Goal: Task Accomplishment & Management: Manage account settings

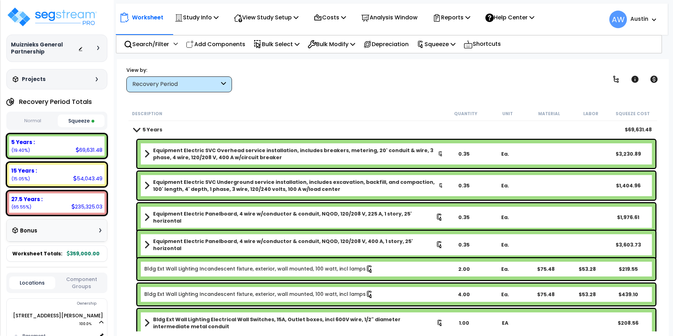
select select "2024"
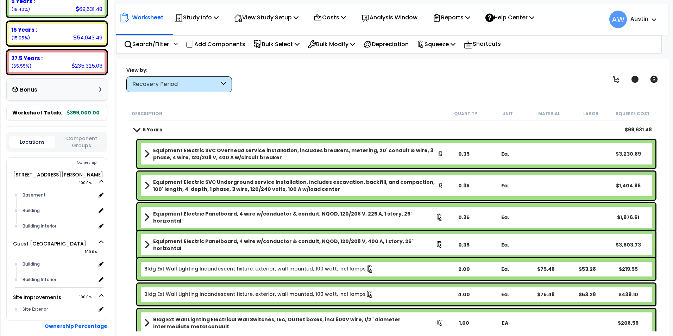
click at [390, 87] on div "View by: Recovery Period High to Low - Component Cost" at bounding box center [393, 79] width 538 height 26
click at [360, 92] on div "Worksheet Study Info Study Setup Add Property Unit Template study Clone study AW" at bounding box center [393, 227] width 552 height 336
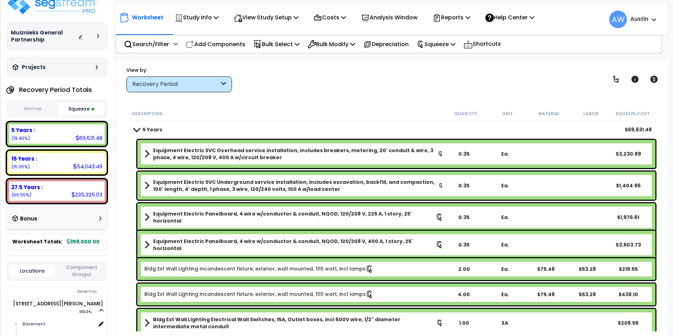
scroll to position [0, 0]
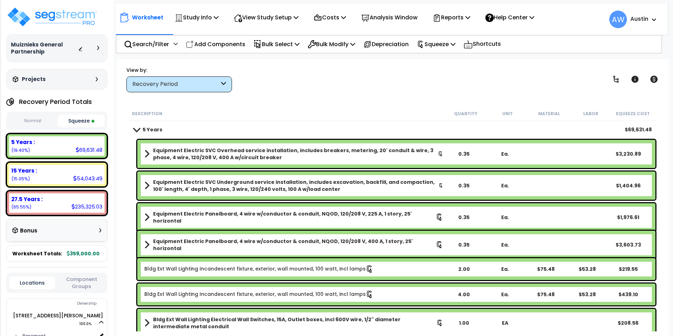
click at [40, 121] on button "Normal" at bounding box center [32, 121] width 47 height 12
click at [87, 120] on button "Squeeze" at bounding box center [81, 121] width 47 height 12
click at [35, 119] on button "Normal" at bounding box center [32, 121] width 47 height 12
click at [62, 119] on button "Squeeze" at bounding box center [81, 121] width 47 height 12
click at [26, 123] on button "Normal" at bounding box center [32, 121] width 47 height 12
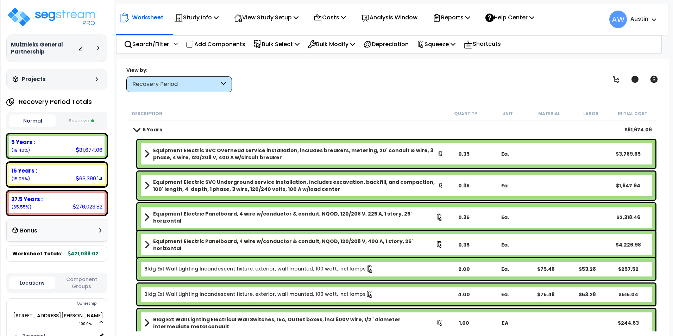
click at [78, 120] on button "Squeeze" at bounding box center [81, 121] width 47 height 12
click at [470, 18] on p "Reports" at bounding box center [452, 18] width 38 height 10
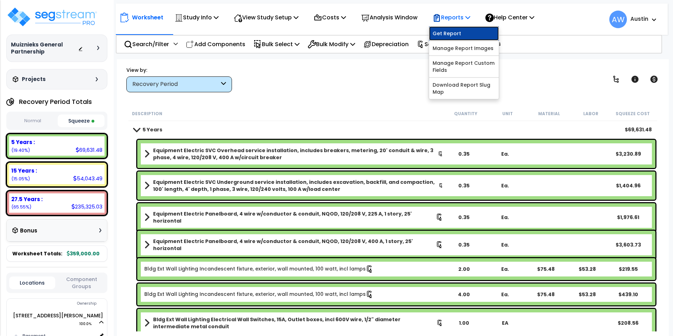
click at [461, 35] on link "Get Report" at bounding box center [464, 33] width 70 height 14
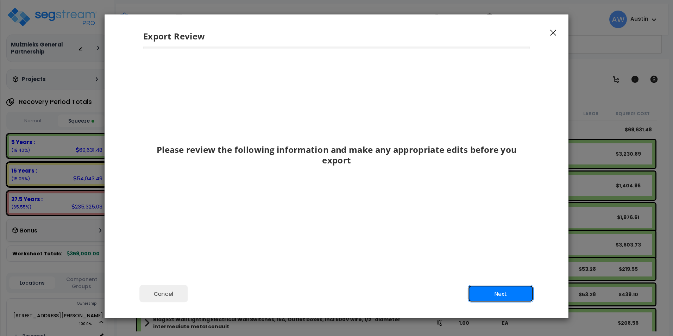
click at [500, 290] on button "Next" at bounding box center [501, 294] width 66 height 18
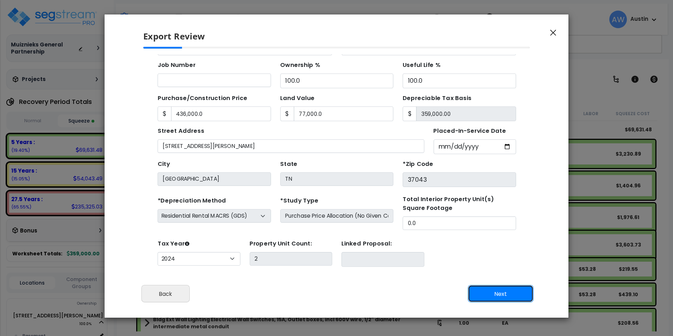
scroll to position [62, 0]
click at [505, 298] on button "Next" at bounding box center [501, 294] width 66 height 18
type input "436000"
type input "77000"
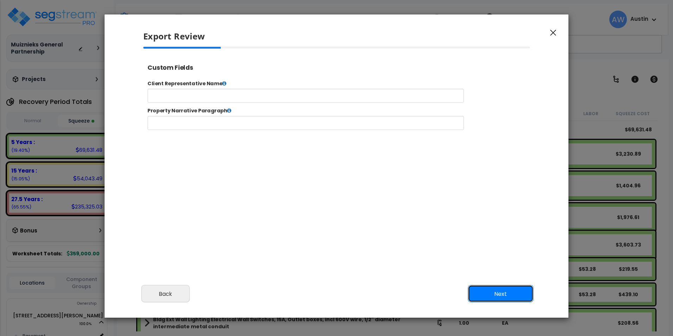
scroll to position [0, 0]
select select "2024"
click at [512, 299] on button "Next" at bounding box center [501, 294] width 66 height 18
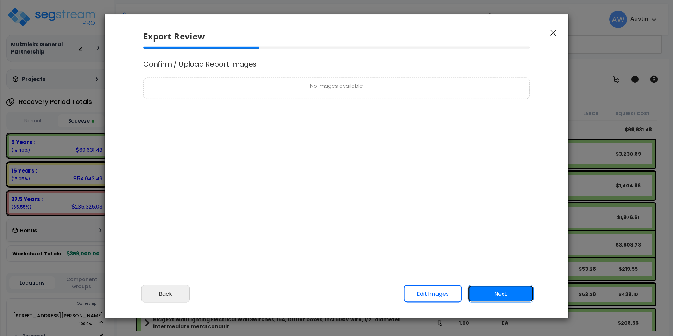
click at [512, 299] on button "Next" at bounding box center [501, 294] width 66 height 18
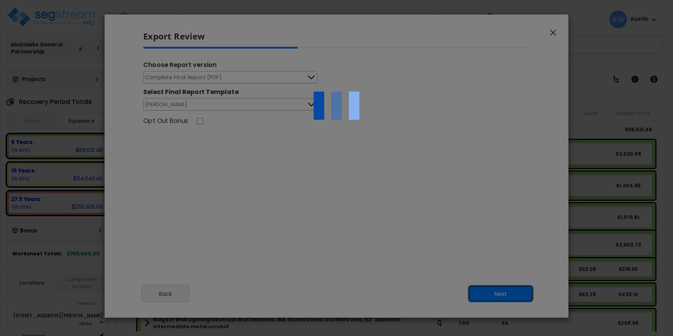
scroll to position [0, 0]
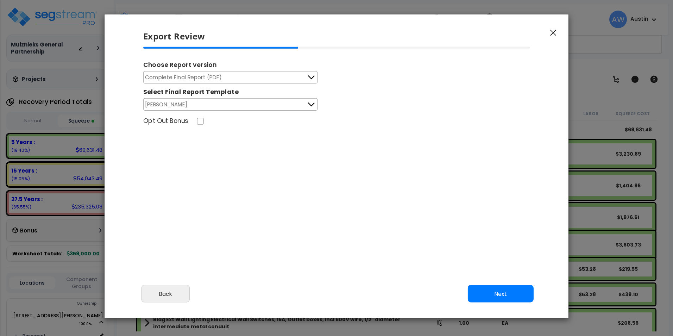
click at [280, 77] on button "Complete Final Report (PDF)" at bounding box center [230, 77] width 174 height 12
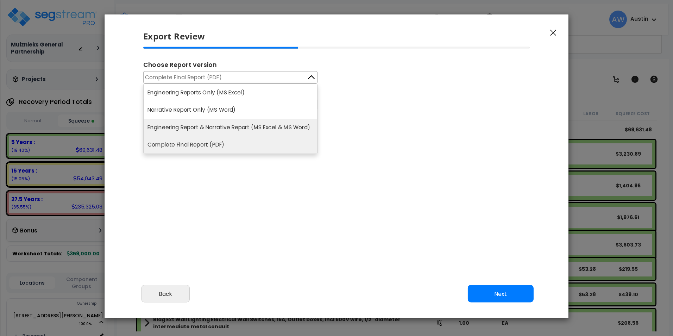
click at [265, 124] on li "Engineering Report & Narrative Report (MS Excel & MS Word)" at bounding box center [231, 128] width 174 height 18
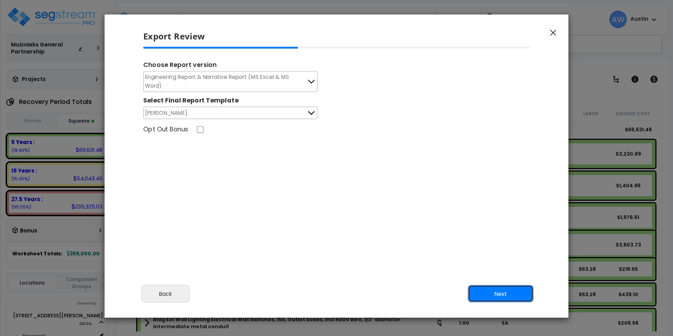
click at [497, 288] on button "Next" at bounding box center [501, 294] width 66 height 18
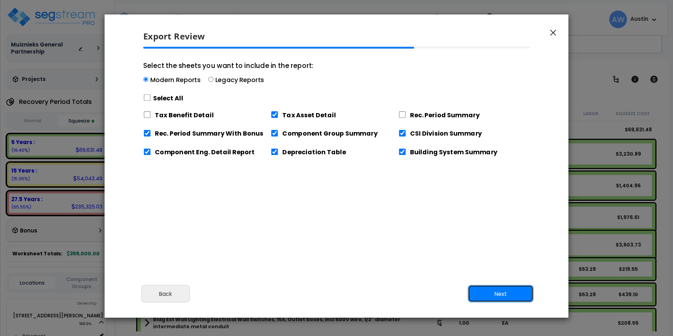
click at [503, 295] on button "Next" at bounding box center [501, 294] width 66 height 18
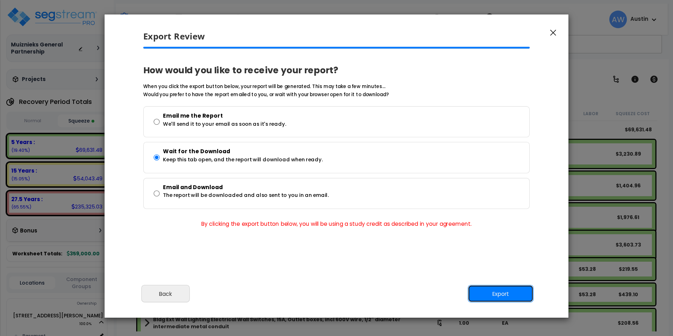
click at [495, 290] on button "Export" at bounding box center [501, 294] width 66 height 18
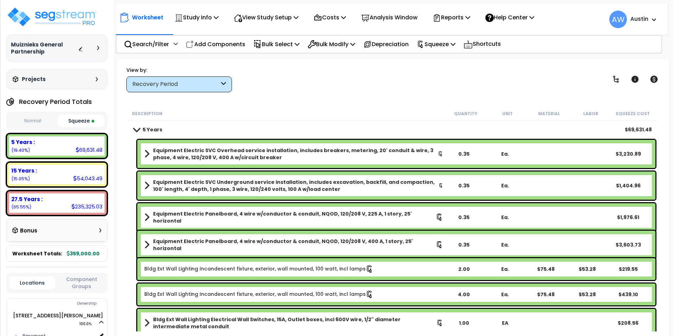
click at [429, 83] on div "View by: Recovery Period High to Low - Component Cost" at bounding box center [393, 79] width 538 height 26
click at [464, 12] on div "Reports" at bounding box center [452, 17] width 38 height 17
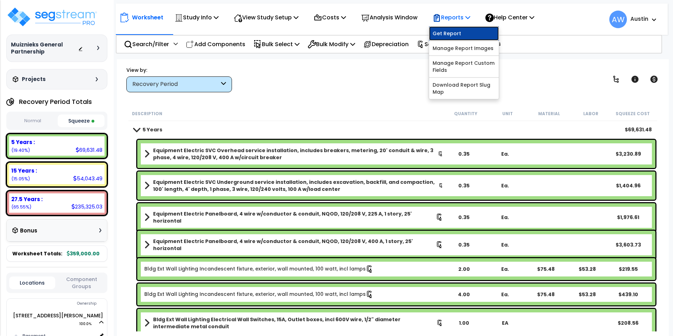
click at [466, 31] on link "Get Report" at bounding box center [464, 33] width 70 height 14
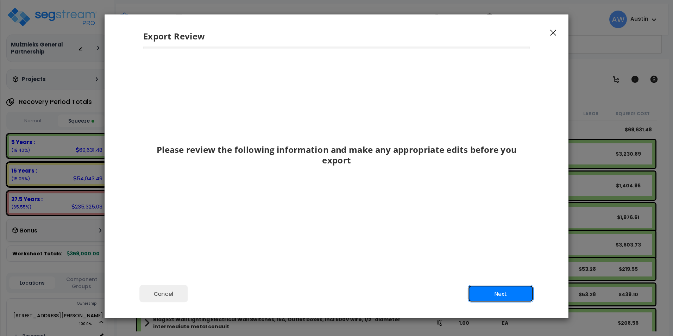
click at [505, 294] on button "Next" at bounding box center [501, 294] width 66 height 18
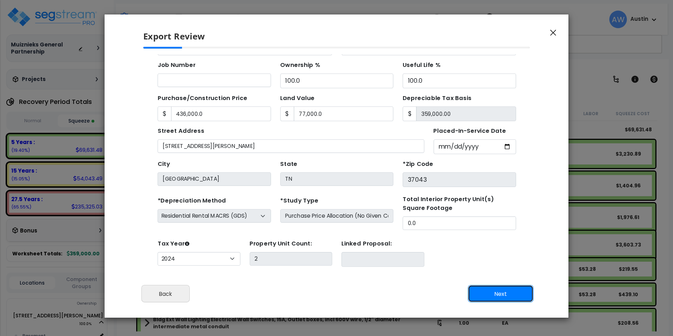
click at [481, 291] on button "Next" at bounding box center [501, 294] width 66 height 18
type input "436000"
type input "77000"
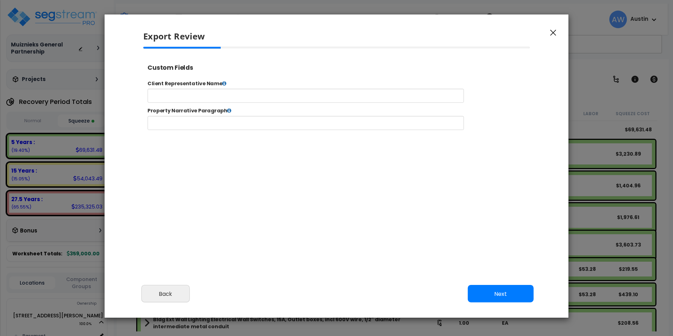
select select "2024"
click at [407, 40] on h5 "Export Review" at bounding box center [338, 36] width 391 height 12
click at [501, 294] on button "Next" at bounding box center [501, 294] width 66 height 18
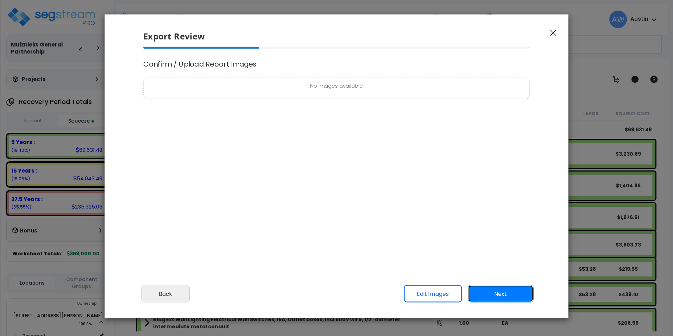
scroll to position [0, 0]
click at [492, 290] on button "Next" at bounding box center [501, 294] width 66 height 18
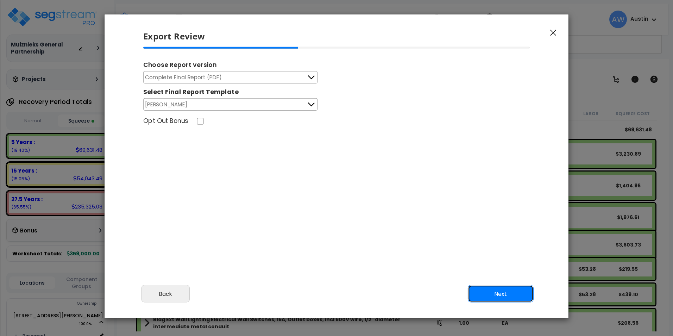
click at [497, 291] on button "Next" at bounding box center [501, 294] width 66 height 18
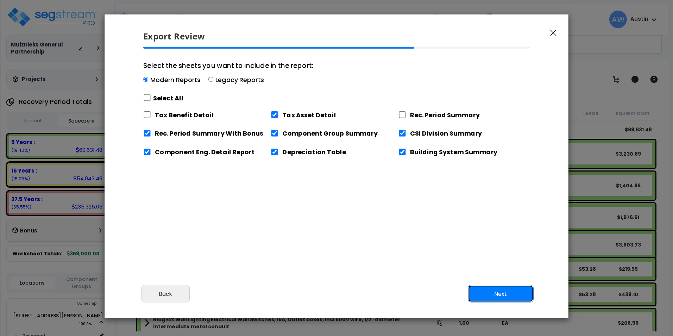
click at [508, 295] on button "Next" at bounding box center [501, 294] width 66 height 18
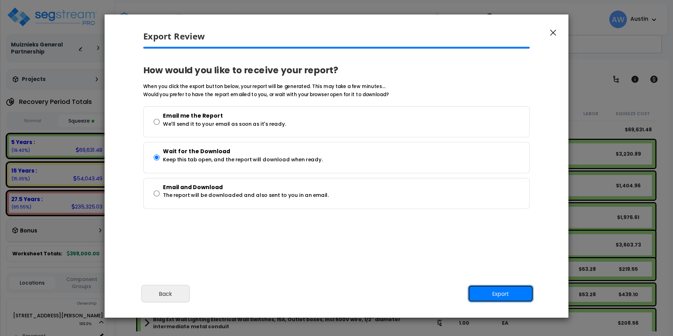
click at [509, 290] on button "Export" at bounding box center [501, 294] width 66 height 18
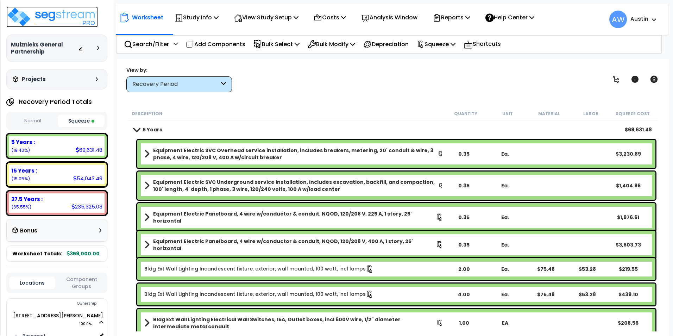
click at [18, 15] on img at bounding box center [52, 16] width 92 height 21
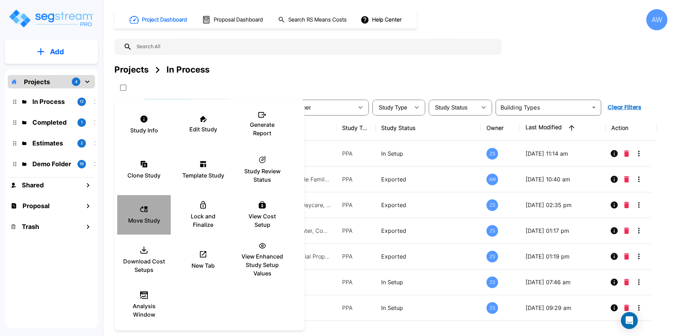
click at [149, 205] on div "Move Study" at bounding box center [144, 214] width 42 height 35
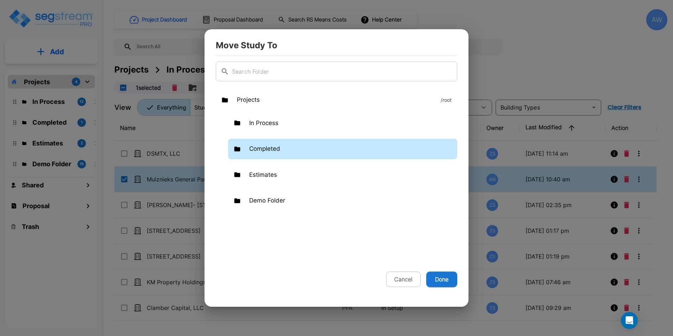
click at [260, 143] on div "Completed" at bounding box center [342, 149] width 229 height 20
click at [261, 147] on p "Completed" at bounding box center [264, 148] width 31 height 9
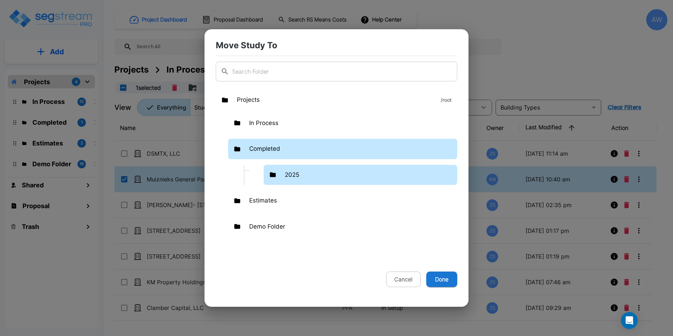
click at [307, 176] on div "2025" at bounding box center [361, 175] width 194 height 20
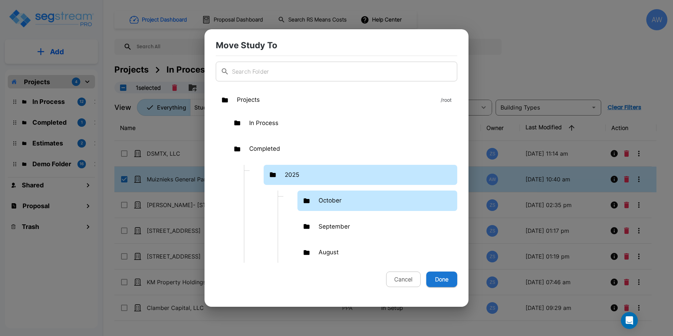
click at [317, 200] on div "October" at bounding box center [378, 201] width 160 height 20
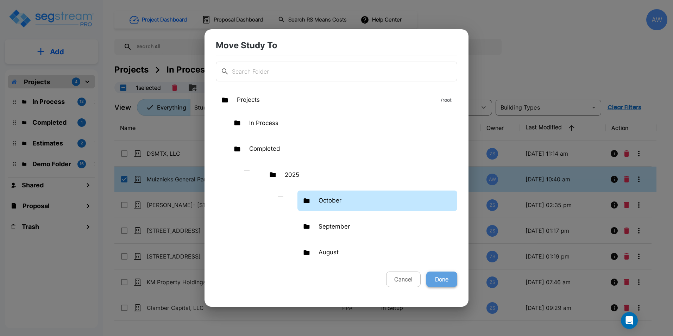
click at [442, 282] on button "Done" at bounding box center [442, 279] width 31 height 15
checkbox input "false"
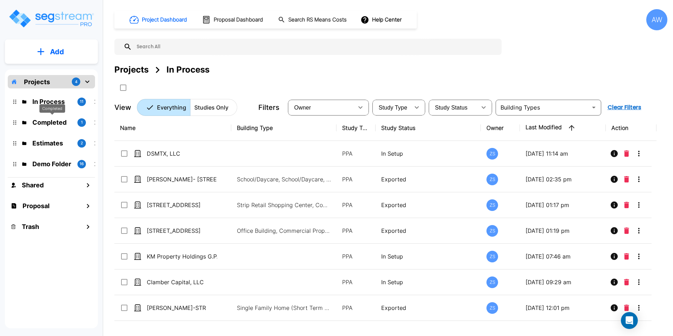
click at [55, 126] on p "Completed" at bounding box center [51, 123] width 39 height 10
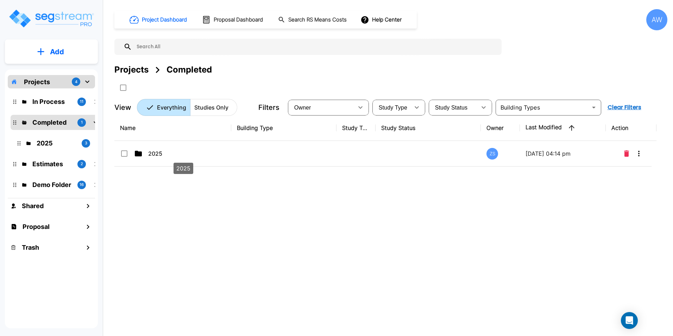
click at [181, 159] on div "2025" at bounding box center [183, 166] width 21 height 17
checkbox input "true"
click at [181, 159] on div "2025" at bounding box center [183, 166] width 21 height 17
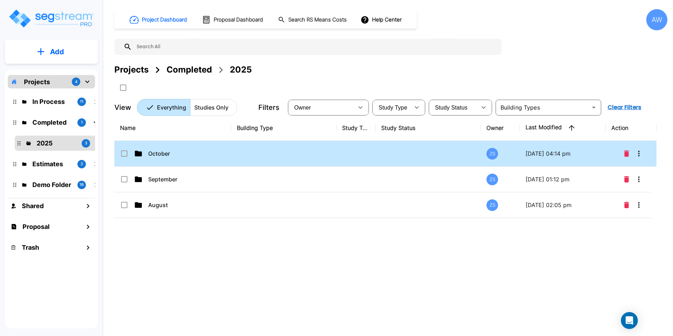
drag, startPoint x: 181, startPoint y: 159, endPoint x: 162, endPoint y: 157, distance: 19.1
click at [162, 157] on p "October" at bounding box center [183, 153] width 70 height 8
checkbox input "true"
click at [162, 157] on p "October" at bounding box center [183, 153] width 70 height 8
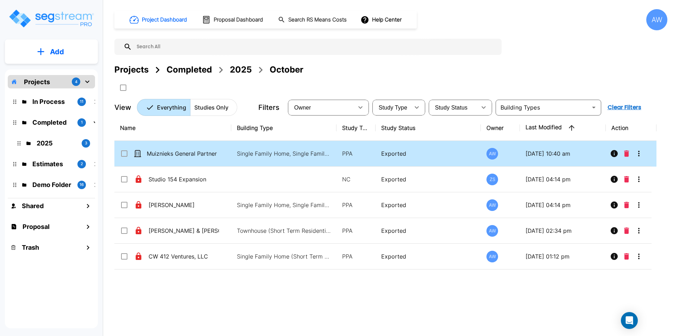
drag, startPoint x: 162, startPoint y: 157, endPoint x: 176, endPoint y: 158, distance: 13.7
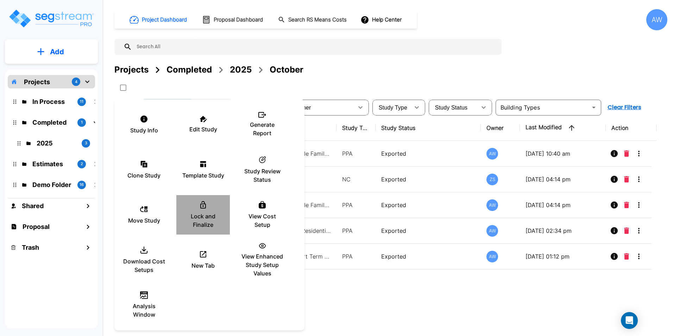
click at [198, 223] on p "Lock and Finalize" at bounding box center [203, 220] width 42 height 17
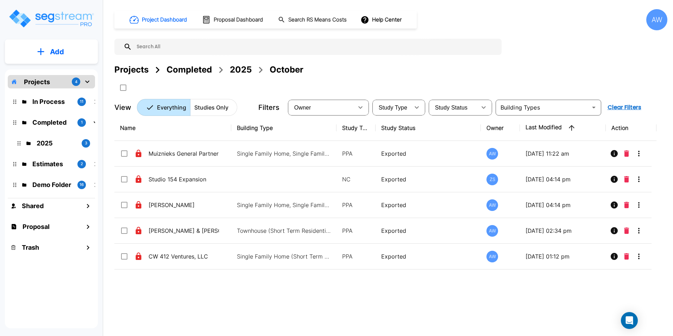
click at [233, 69] on div "2025" at bounding box center [241, 69] width 22 height 13
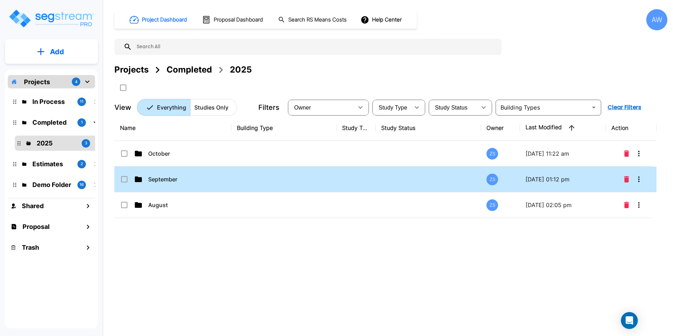
click at [156, 184] on td "September" at bounding box center [172, 180] width 117 height 26
checkbox input "true"
click at [156, 184] on td "September" at bounding box center [172, 180] width 117 height 26
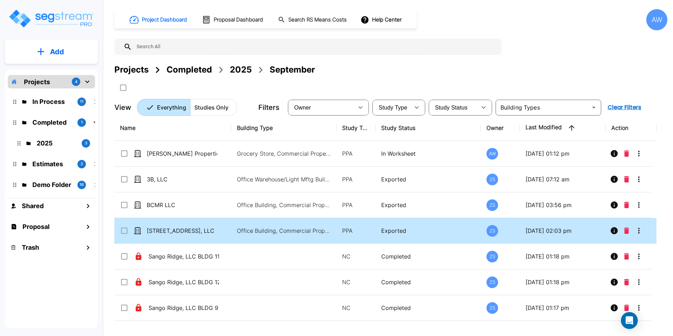
drag, startPoint x: 156, startPoint y: 184, endPoint x: 172, endPoint y: 228, distance: 47.1
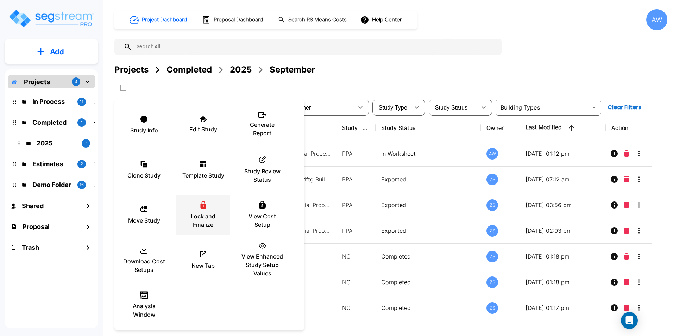
click at [201, 213] on p "Lock and Finalize" at bounding box center [203, 220] width 42 height 17
click at [204, 214] on p "Lock and Finalize" at bounding box center [203, 220] width 42 height 17
click at [200, 219] on p "Lock and Finalize" at bounding box center [203, 220] width 42 height 17
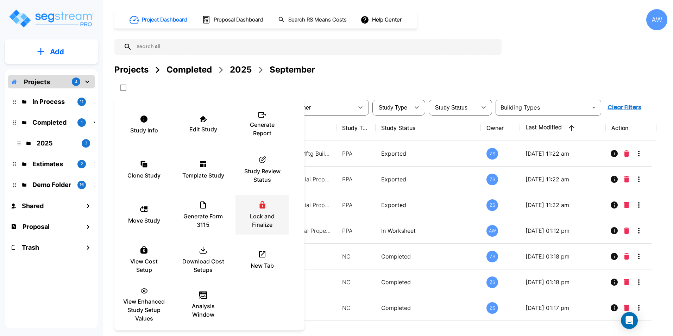
click at [248, 220] on p "Lock and Finalize" at bounding box center [262, 220] width 42 height 17
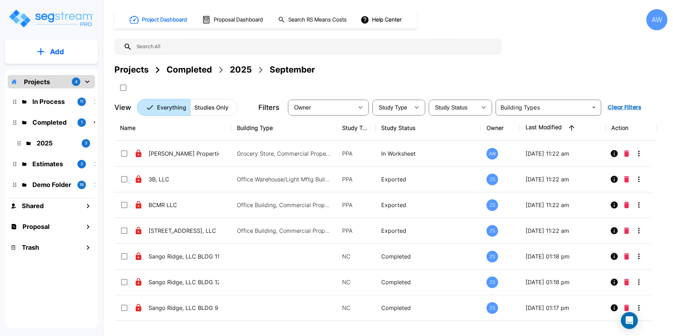
click at [242, 72] on div "2025" at bounding box center [241, 69] width 22 height 13
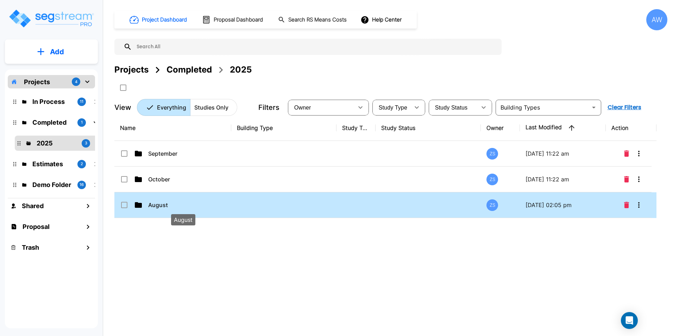
click at [164, 201] on p "August" at bounding box center [183, 205] width 70 height 8
checkbox input "true"
click at [164, 201] on p "August" at bounding box center [183, 205] width 70 height 8
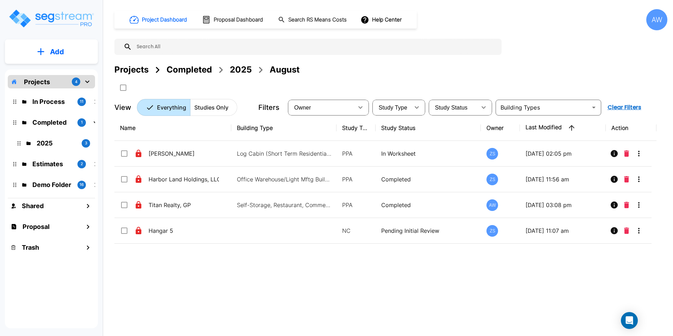
click at [236, 69] on div "2025" at bounding box center [241, 69] width 22 height 13
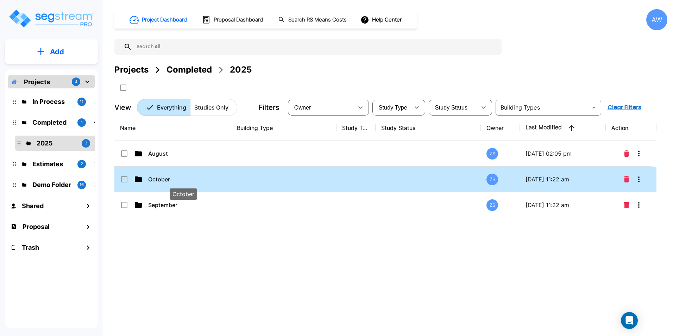
click at [157, 177] on p "October" at bounding box center [183, 179] width 70 height 8
checkbox input "true"
click at [157, 177] on p "October" at bounding box center [183, 179] width 70 height 8
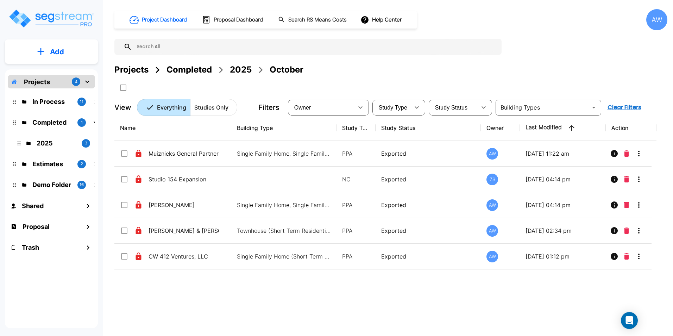
click at [247, 65] on div "2025" at bounding box center [241, 69] width 22 height 13
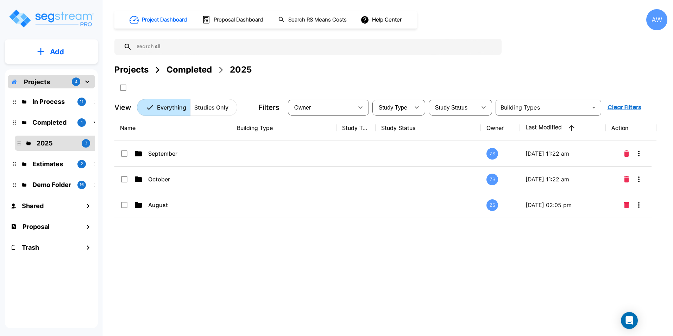
click at [147, 70] on div "Projects" at bounding box center [131, 69] width 34 height 13
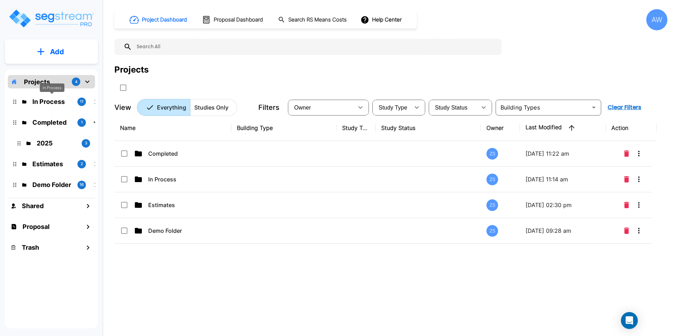
click at [59, 102] on p "In Process" at bounding box center [51, 102] width 39 height 10
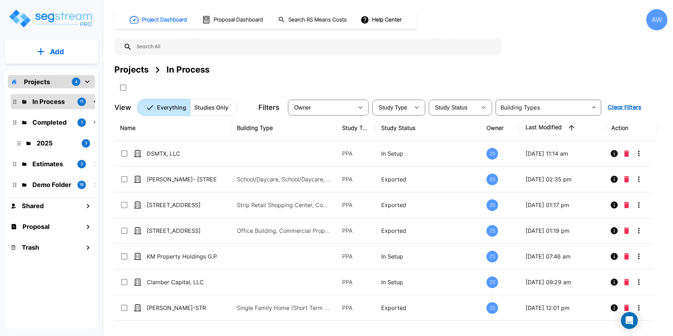
click at [92, 122] on icon "mailbox folders" at bounding box center [96, 122] width 8 height 8
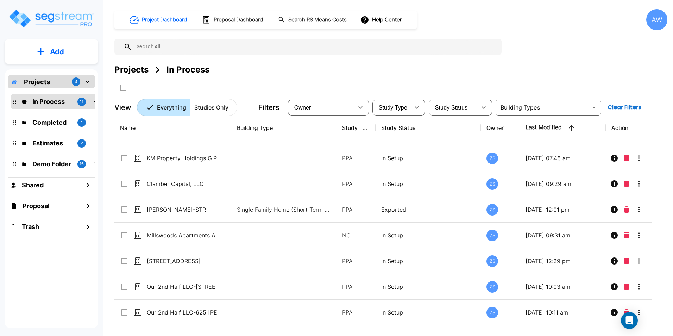
scroll to position [100, 0]
